Goal: Task Accomplishment & Management: Use online tool/utility

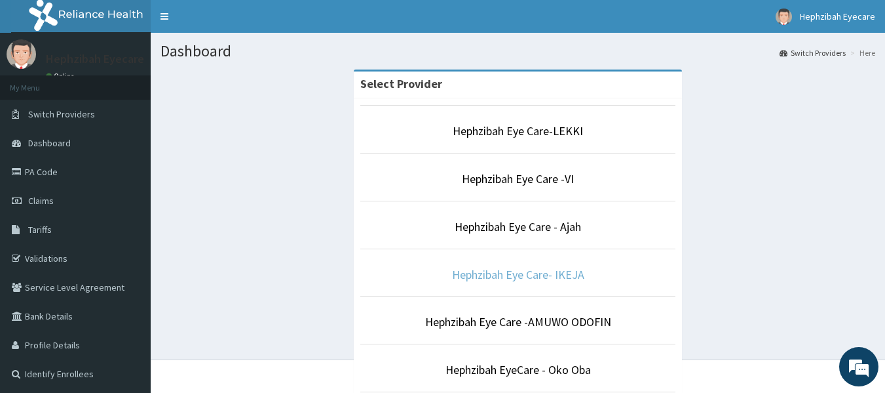
click at [476, 272] on link "Hephzibah Eye Care- IKEJA" at bounding box center [518, 274] width 132 height 15
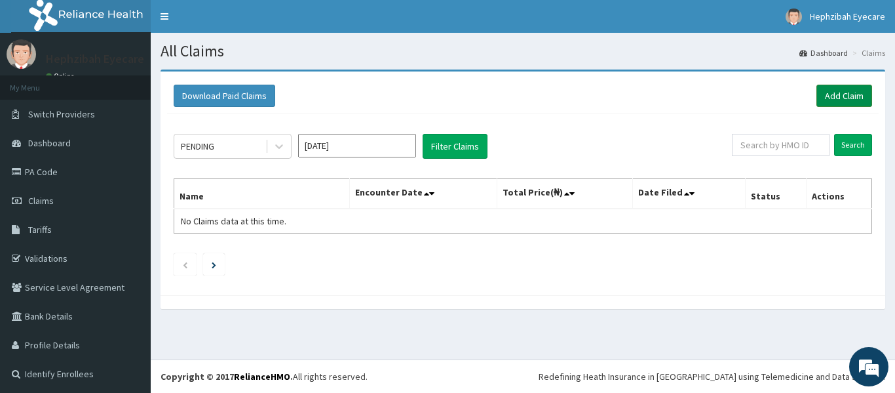
click at [818, 89] on link "Add Claim" at bounding box center [845, 96] width 56 height 22
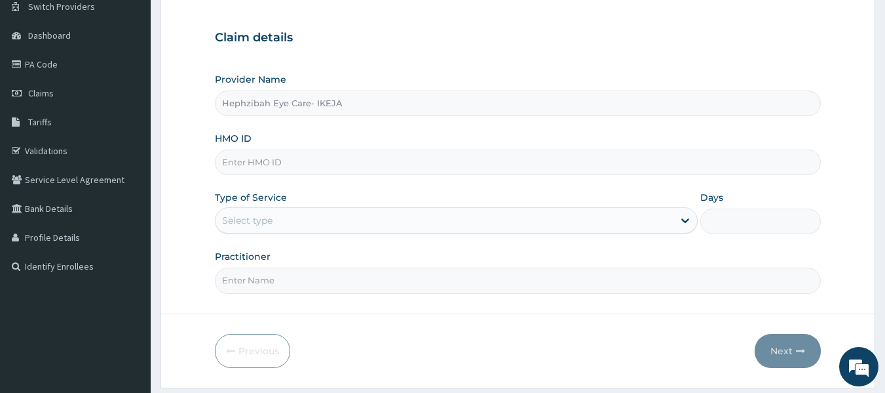
scroll to position [108, 0]
click at [459, 159] on input "HMO ID" at bounding box center [518, 162] width 607 height 26
paste input "EDT/10006/A"
type input "EDT/10006/A"
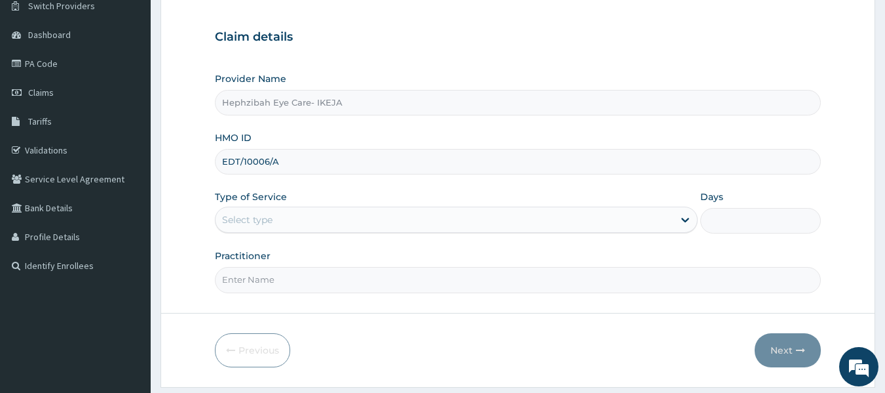
click at [388, 219] on div "Select type" at bounding box center [445, 219] width 458 height 21
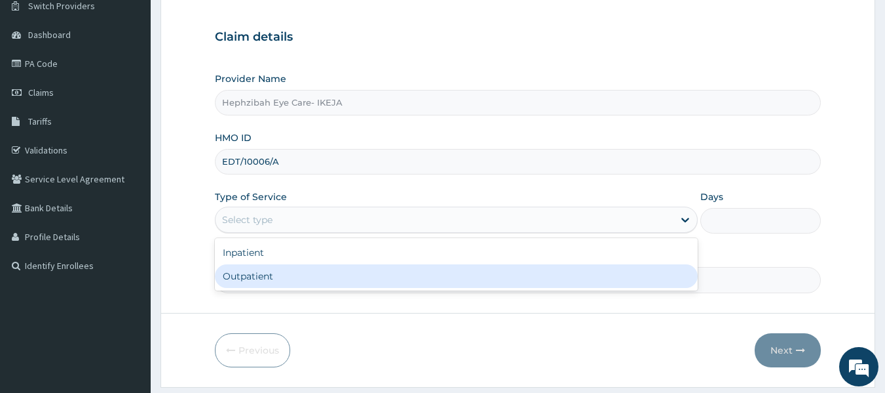
click at [324, 276] on div "Outpatient" at bounding box center [456, 276] width 483 height 24
type input "1"
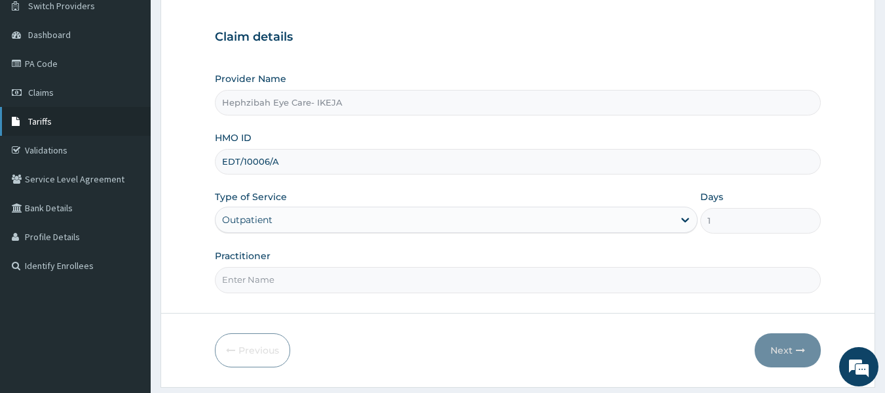
click at [37, 118] on span "Tariffs" at bounding box center [40, 121] width 24 height 12
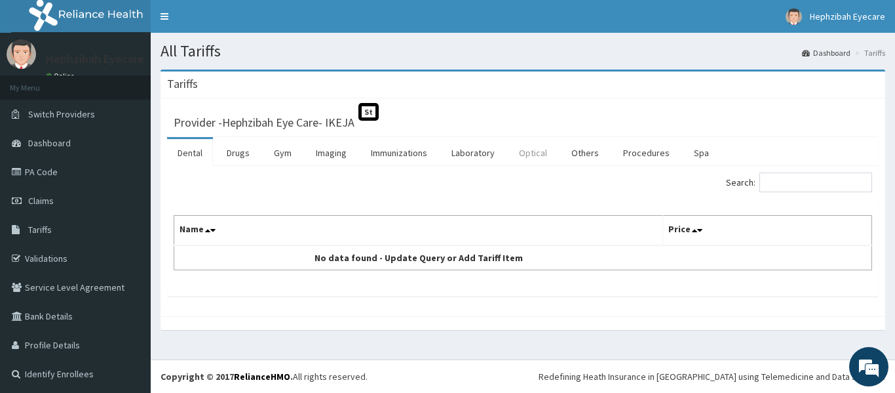
click at [536, 148] on link "Optical" at bounding box center [533, 153] width 49 height 28
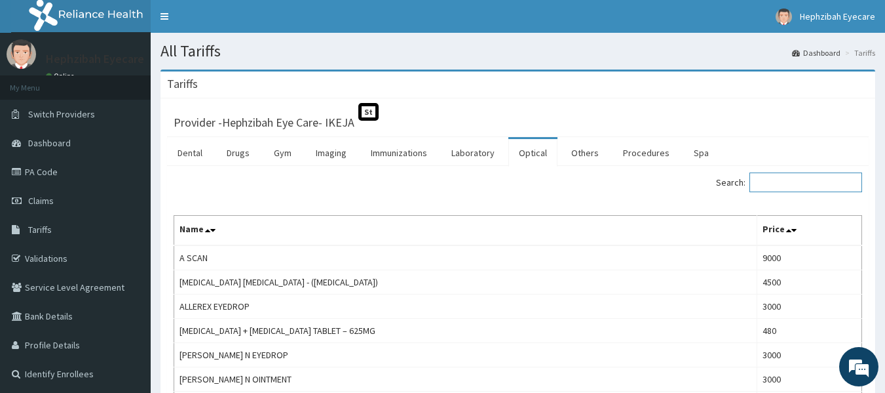
click at [803, 191] on input "Search:" at bounding box center [806, 182] width 113 height 20
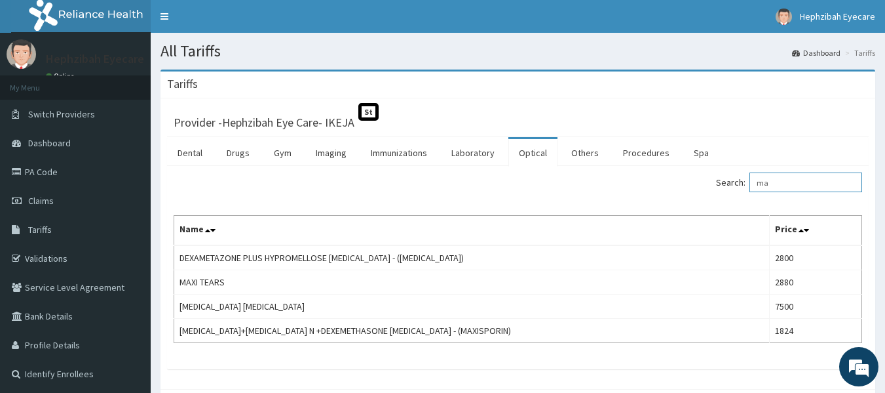
type input "m"
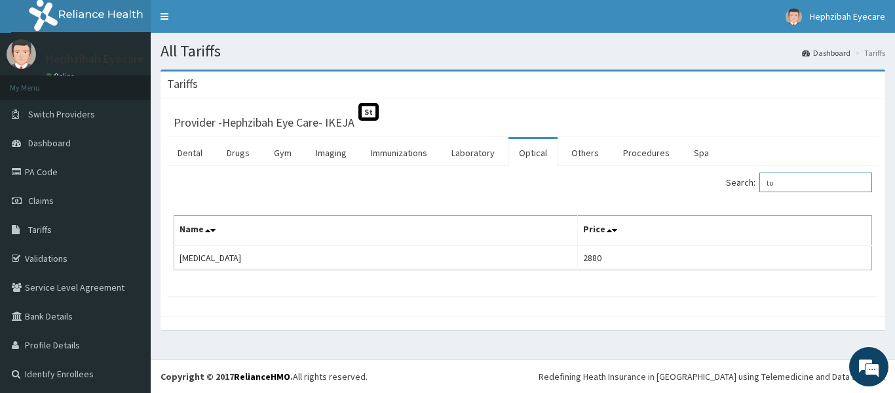
type input "t"
type input "r"
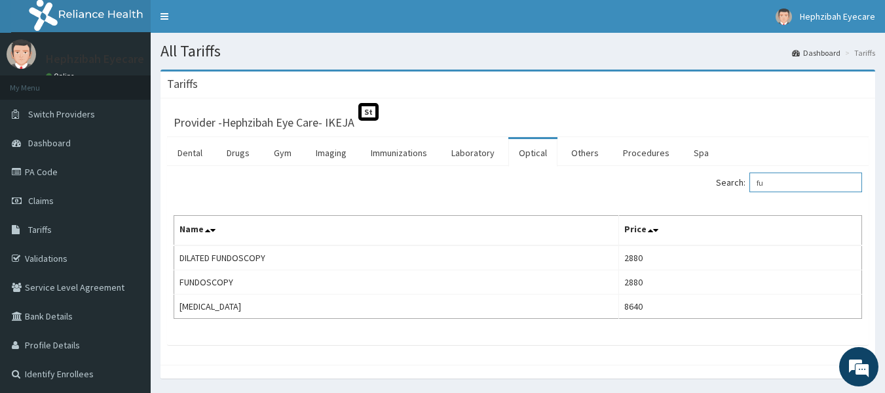
type input "f"
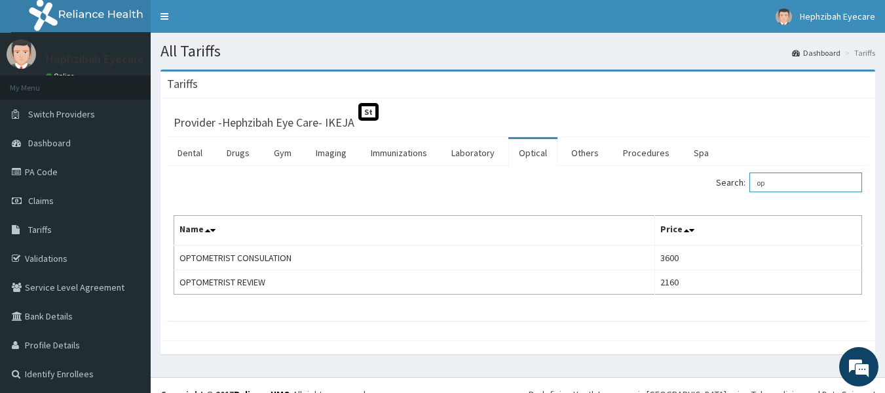
type input "o"
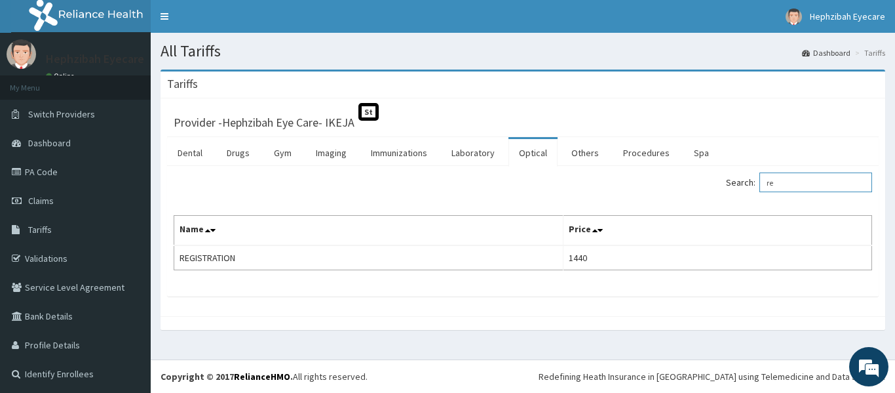
type input "r"
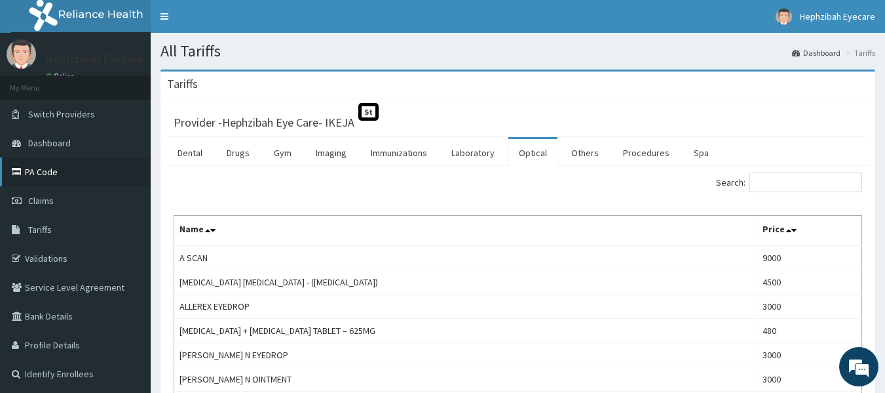
click at [48, 175] on link "PA Code" at bounding box center [75, 171] width 151 height 29
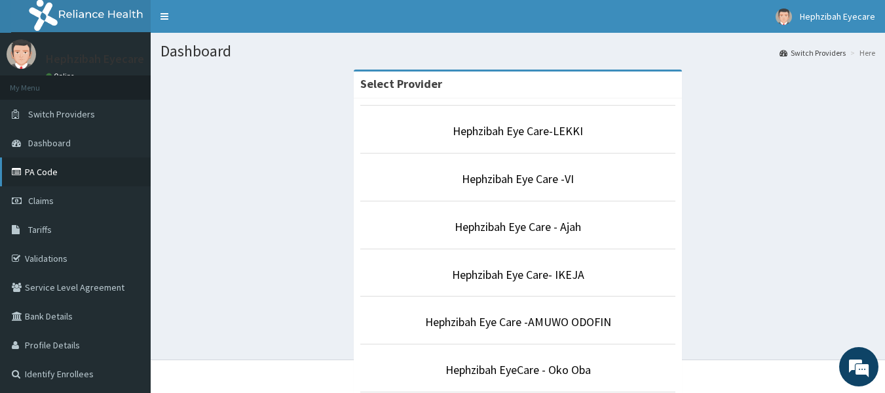
click at [39, 163] on link "PA Code" at bounding box center [75, 171] width 151 height 29
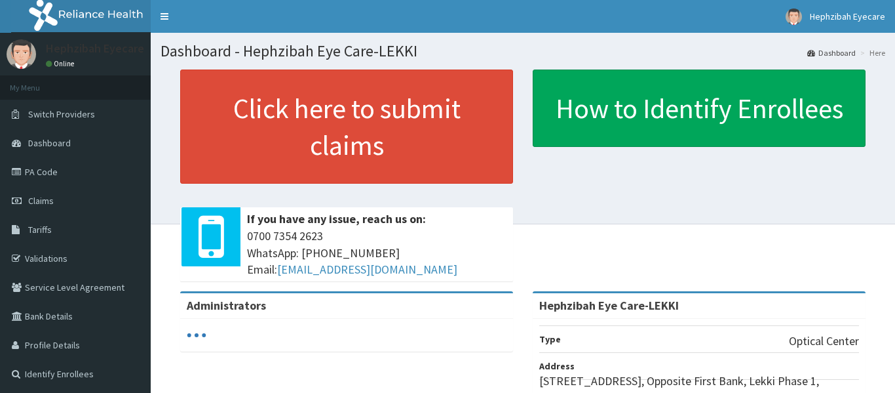
click at [67, 117] on span "Switch Providers" at bounding box center [61, 114] width 67 height 12
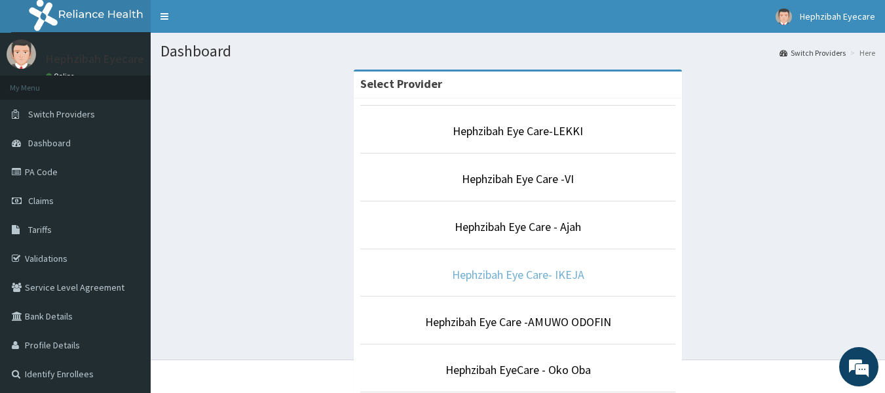
click at [464, 280] on link "Hephzibah Eye Care- IKEJA" at bounding box center [518, 274] width 132 height 15
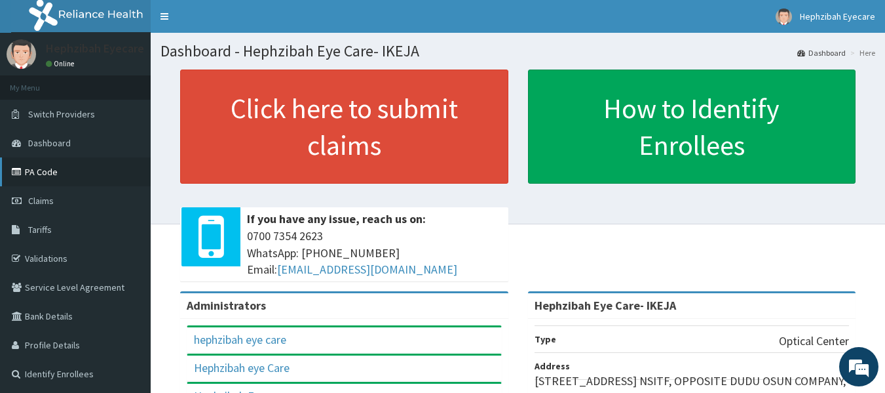
click at [60, 168] on link "PA Code" at bounding box center [75, 171] width 151 height 29
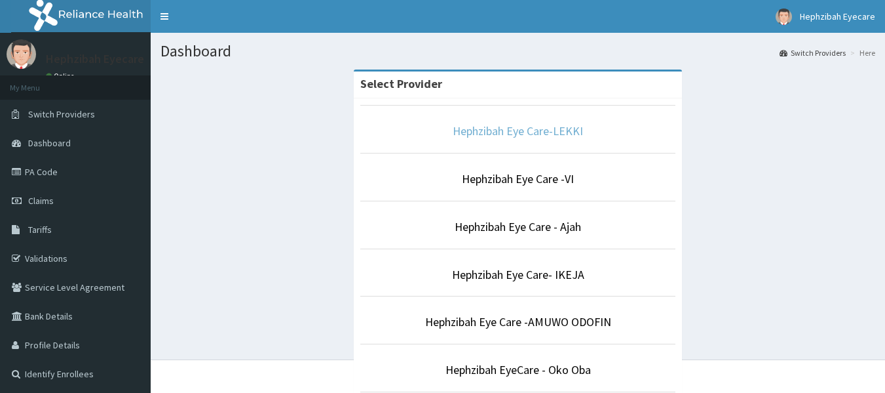
click at [517, 134] on link "Hephzibah Eye Care-LEKKI" at bounding box center [518, 130] width 130 height 15
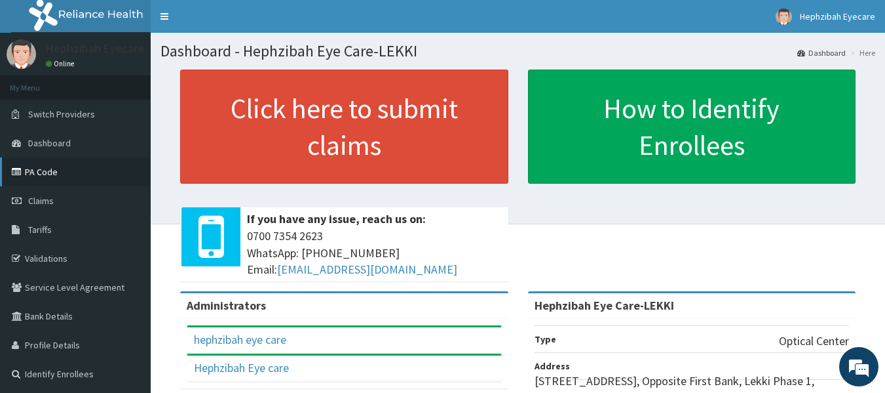
click at [42, 166] on link "PA Code" at bounding box center [75, 171] width 151 height 29
